Goal: Obtain resource: Download file/media

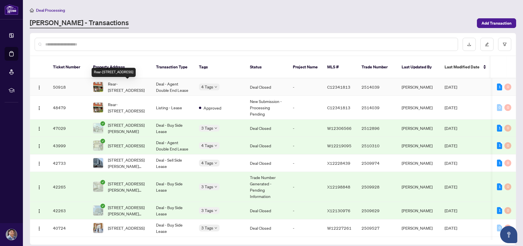
click at [127, 85] on span "Rear-[STREET_ADDRESS]" at bounding box center [127, 87] width 39 height 13
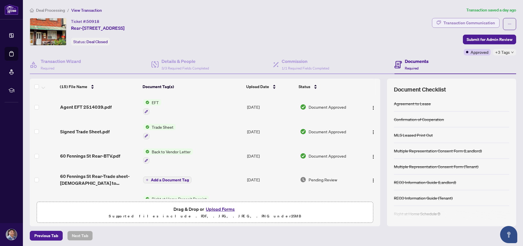
click at [482, 23] on div "Transaction Communication" at bounding box center [470, 22] width 52 height 9
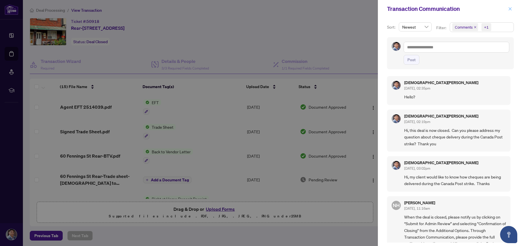
click at [511, 9] on icon "close" at bounding box center [510, 8] width 3 height 3
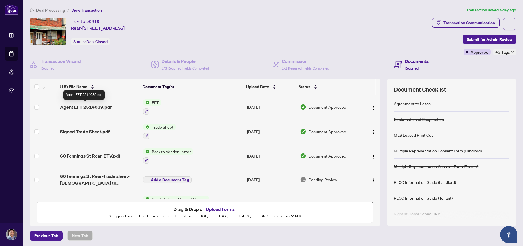
click at [94, 105] on span "Agent EFT 2514039.pdf" at bounding box center [86, 107] width 52 height 7
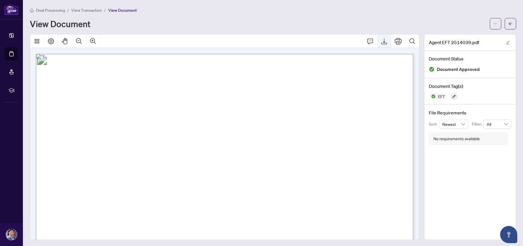
click at [385, 41] on icon "Export" at bounding box center [384, 41] width 7 height 7
click at [88, 11] on span "View Transaction" at bounding box center [86, 10] width 31 height 5
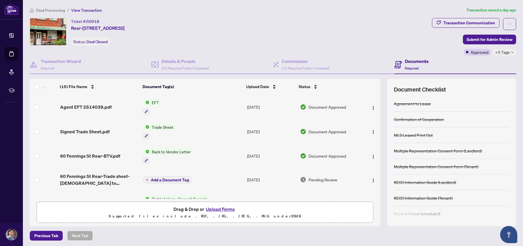
click at [50, 10] on span "Deal Processing" at bounding box center [50, 10] width 29 height 5
